Goal: Information Seeking & Learning: Learn about a topic

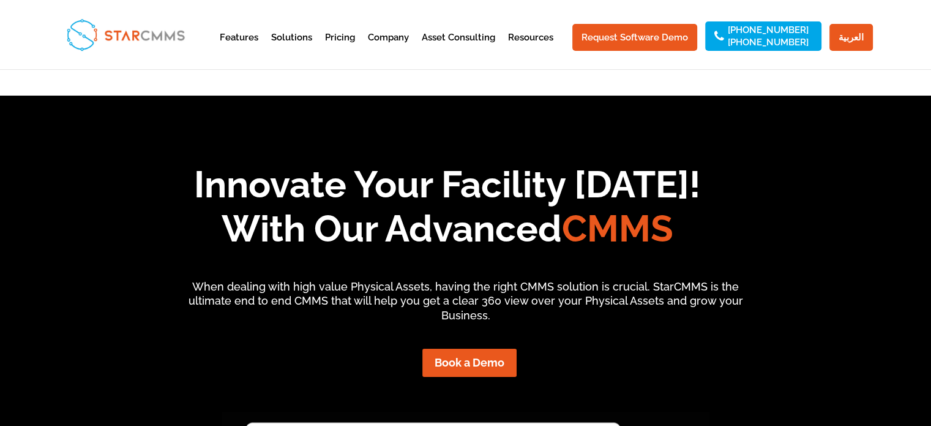
click at [140, 36] on img at bounding box center [125, 34] width 129 height 42
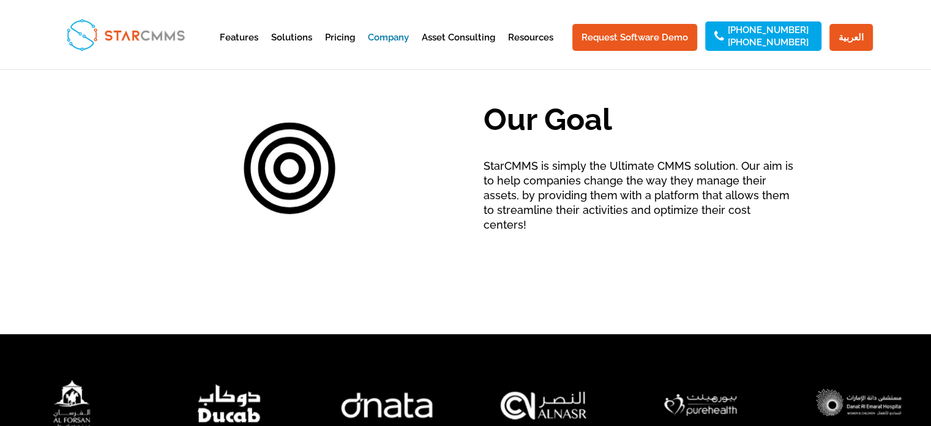
scroll to position [894, 0]
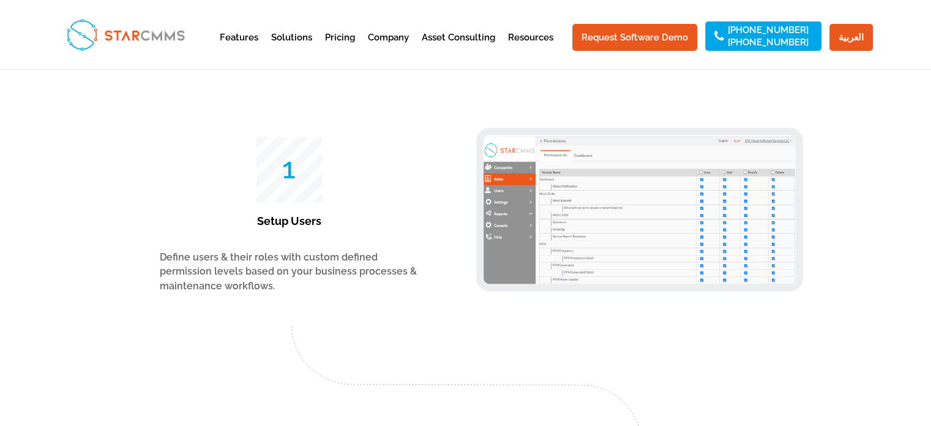
scroll to position [1990, 0]
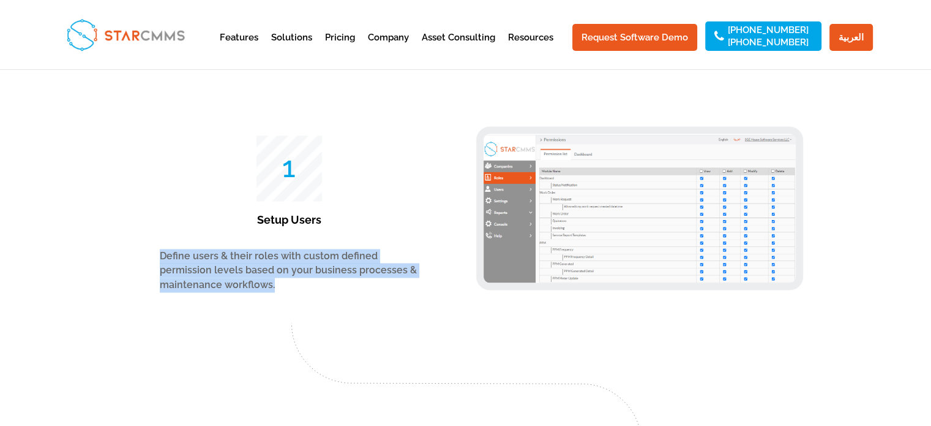
drag, startPoint x: 160, startPoint y: 254, endPoint x: 275, endPoint y: 279, distance: 117.7
click at [275, 279] on p "Define users & their roles with custom defined permission levels based on your …" at bounding box center [291, 270] width 263 height 43
copy p "Define users & their roles with custom defined permission levels based on your …"
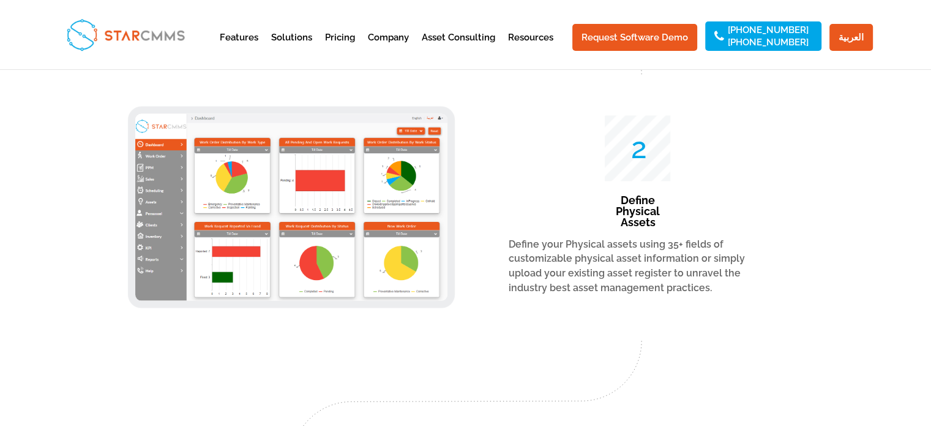
scroll to position [2378, 0]
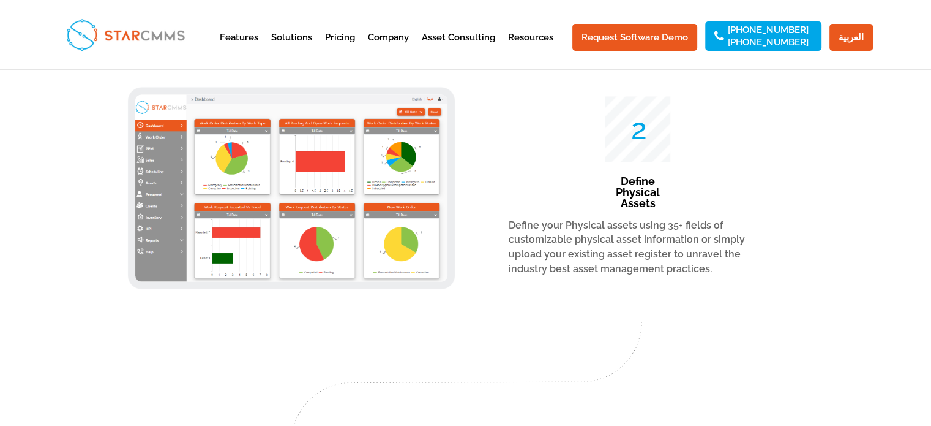
click at [544, 225] on p "Define your Physical assets using 35+ fields of customizable physical asset inf…" at bounding box center [640, 247] width 263 height 58
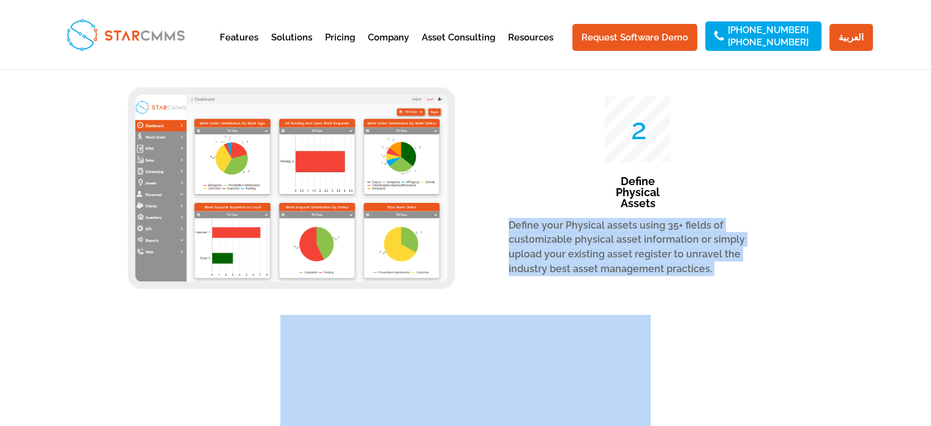
click at [544, 225] on p "Define your Physical assets using 35+ fields of customizable physical asset inf…" at bounding box center [640, 247] width 263 height 58
copy div "Define your Physical assets using 35+ fields of customizable physical asset inf…"
click at [544, 225] on p "Define your Physical assets using 35+ fields of customizable physical asset inf…" at bounding box center [640, 247] width 263 height 58
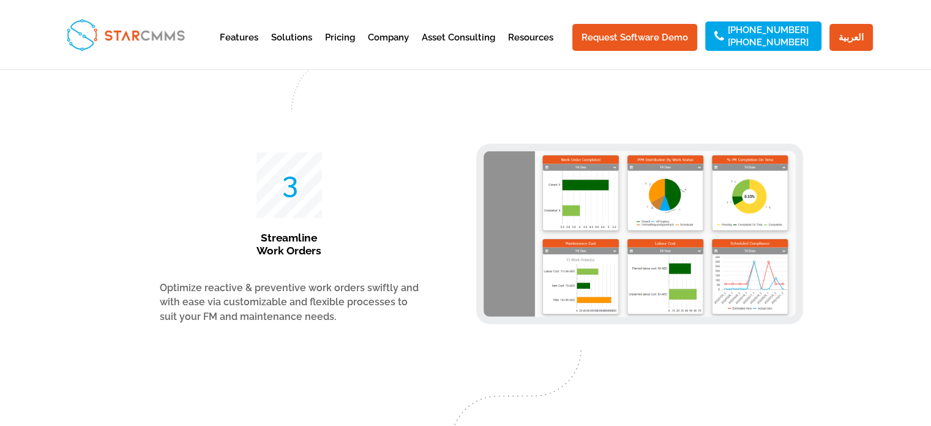
scroll to position [2719, 0]
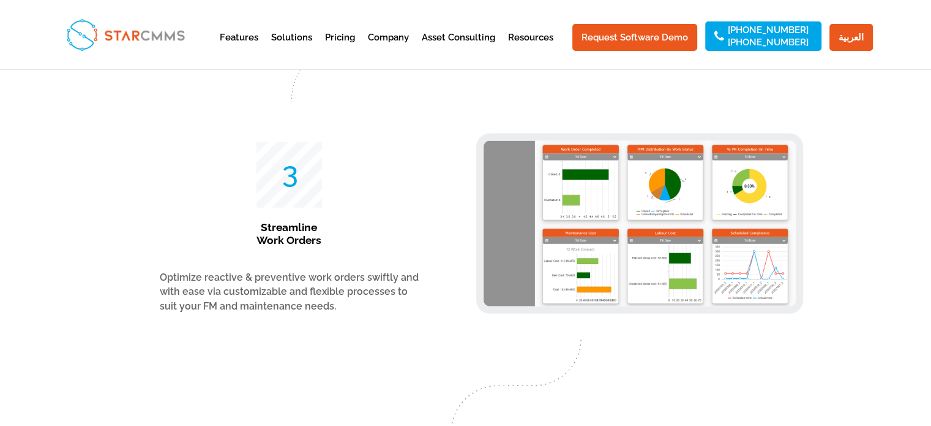
click at [293, 295] on span "Optimize reactive & preventive work orders swiftly and with ease via customizab…" at bounding box center [289, 291] width 259 height 41
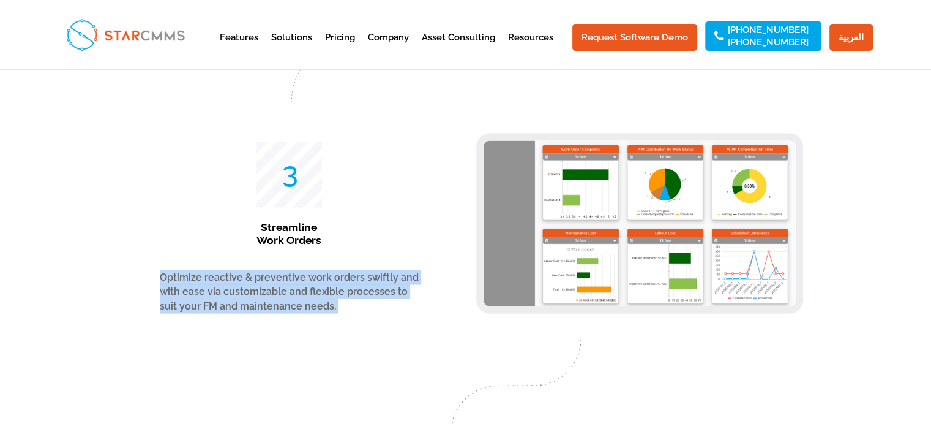
click at [293, 295] on span "Optimize reactive & preventive work orders swiftly and with ease via customizab…" at bounding box center [289, 291] width 259 height 41
copy div "Optimize reactive & preventive work orders swiftly and with ease via customizab…"
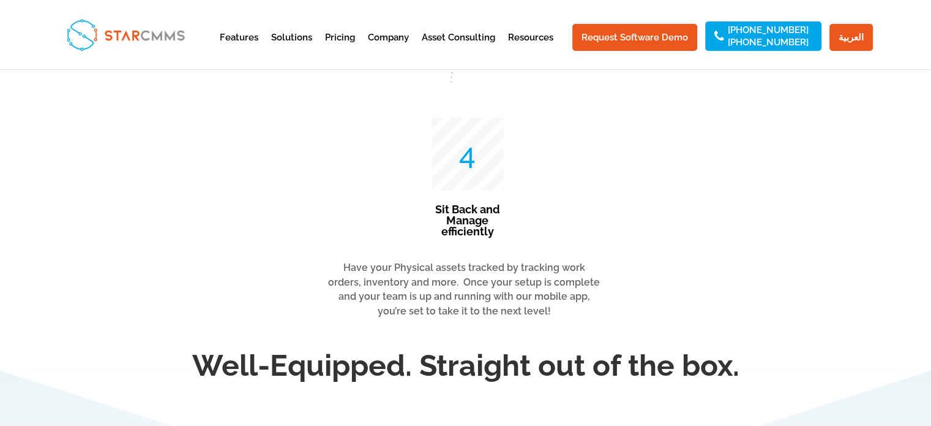
scroll to position [3057, 0]
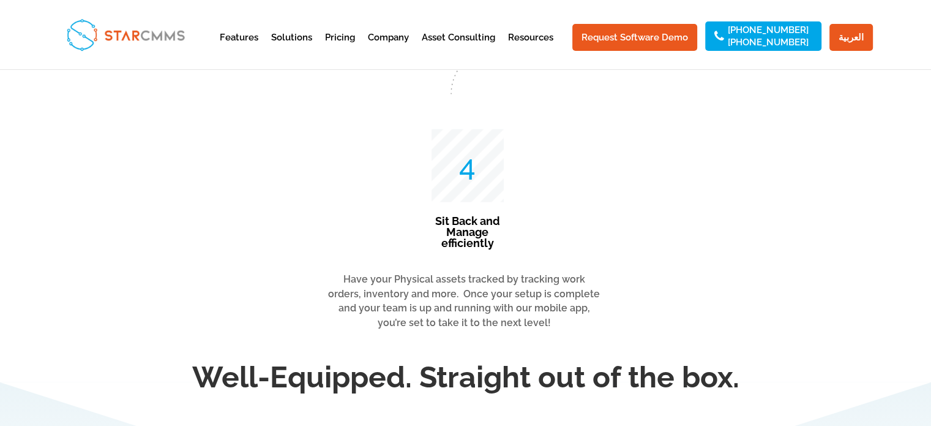
click at [514, 298] on span "Have your Physical assets tracked by tracking work orders, inventory and more. …" at bounding box center [464, 300] width 272 height 55
click at [510, 294] on span "Have your Physical assets tracked by tracking work orders, inventory and more. …" at bounding box center [464, 300] width 272 height 55
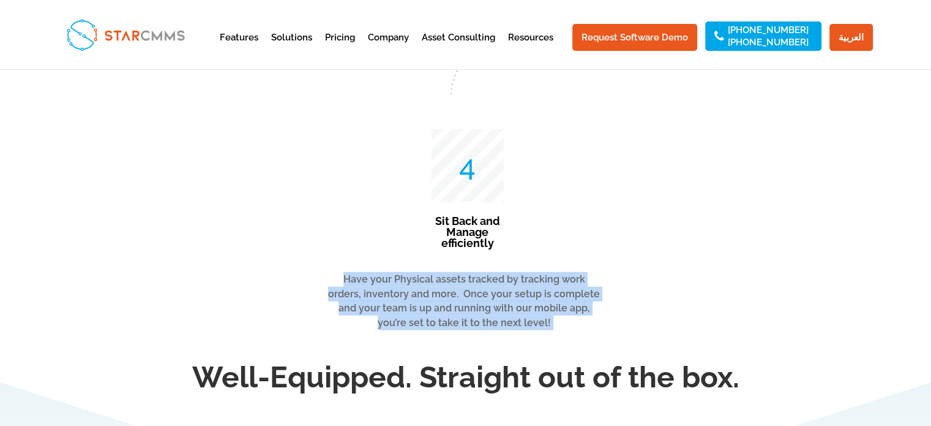
click at [510, 294] on span "Have your Physical assets tracked by tracking work orders, inventory and more. …" at bounding box center [464, 300] width 272 height 55
copy div "Have your Physical assets tracked by tracking work orders, inventory and more. …"
click at [510, 294] on span "Have your Physical assets tracked by tracking work orders, inventory and more. …" at bounding box center [464, 300] width 272 height 55
